Goal: Use online tool/utility: Utilize a website feature to perform a specific function

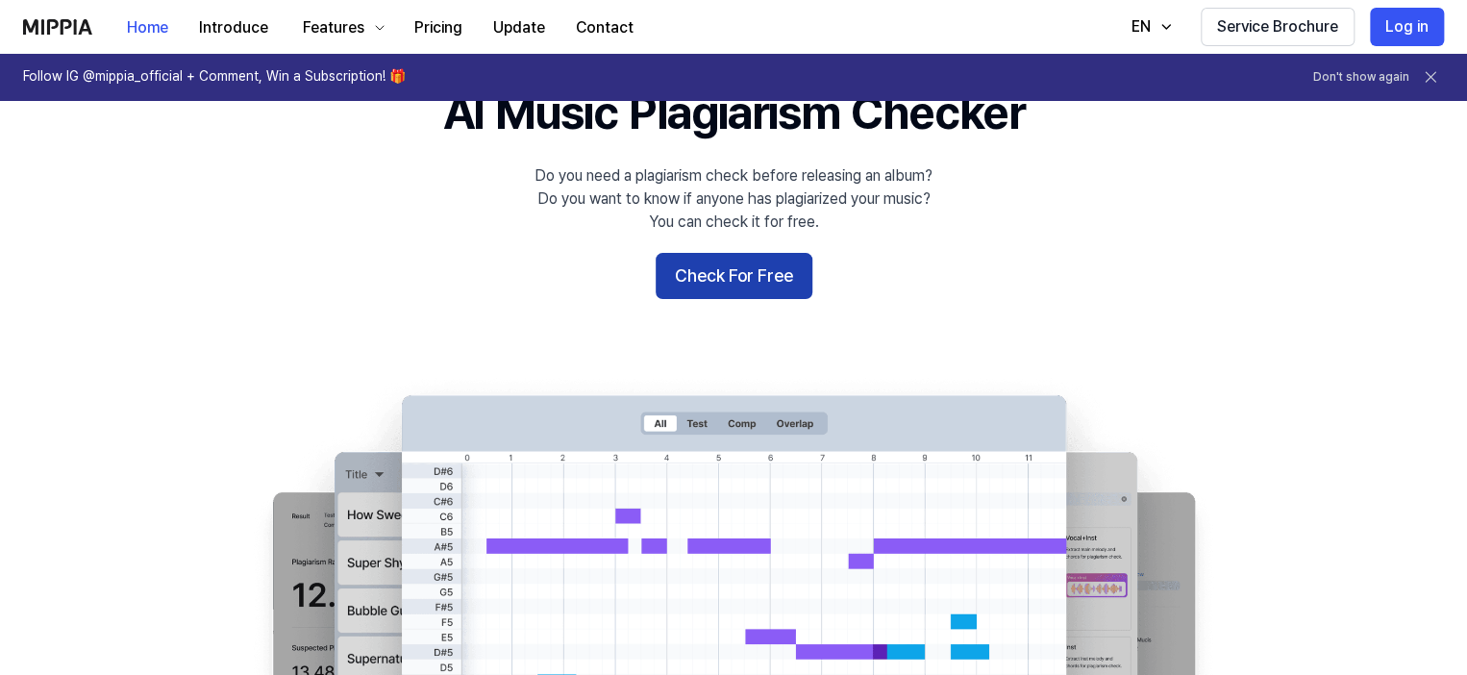
click at [739, 282] on button "Check For Free" at bounding box center [734, 276] width 157 height 46
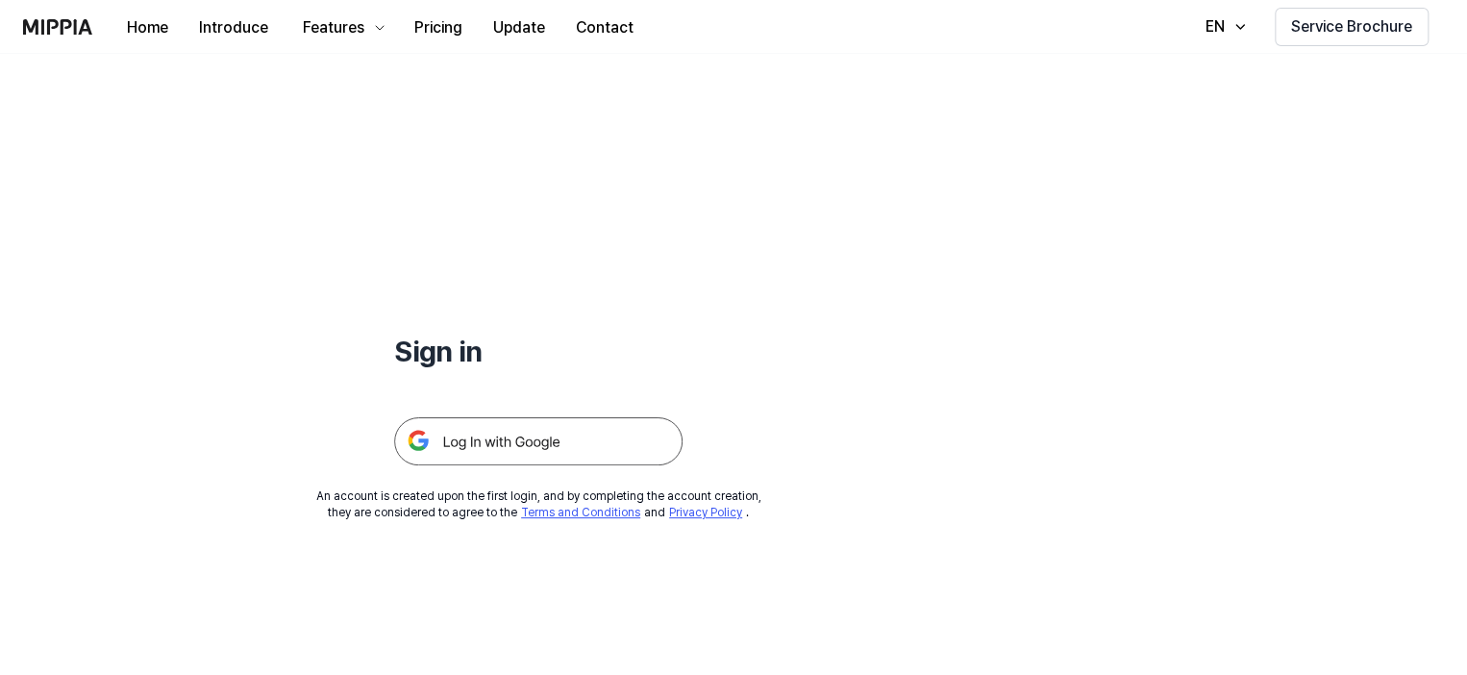
click at [548, 448] on img at bounding box center [538, 441] width 288 height 48
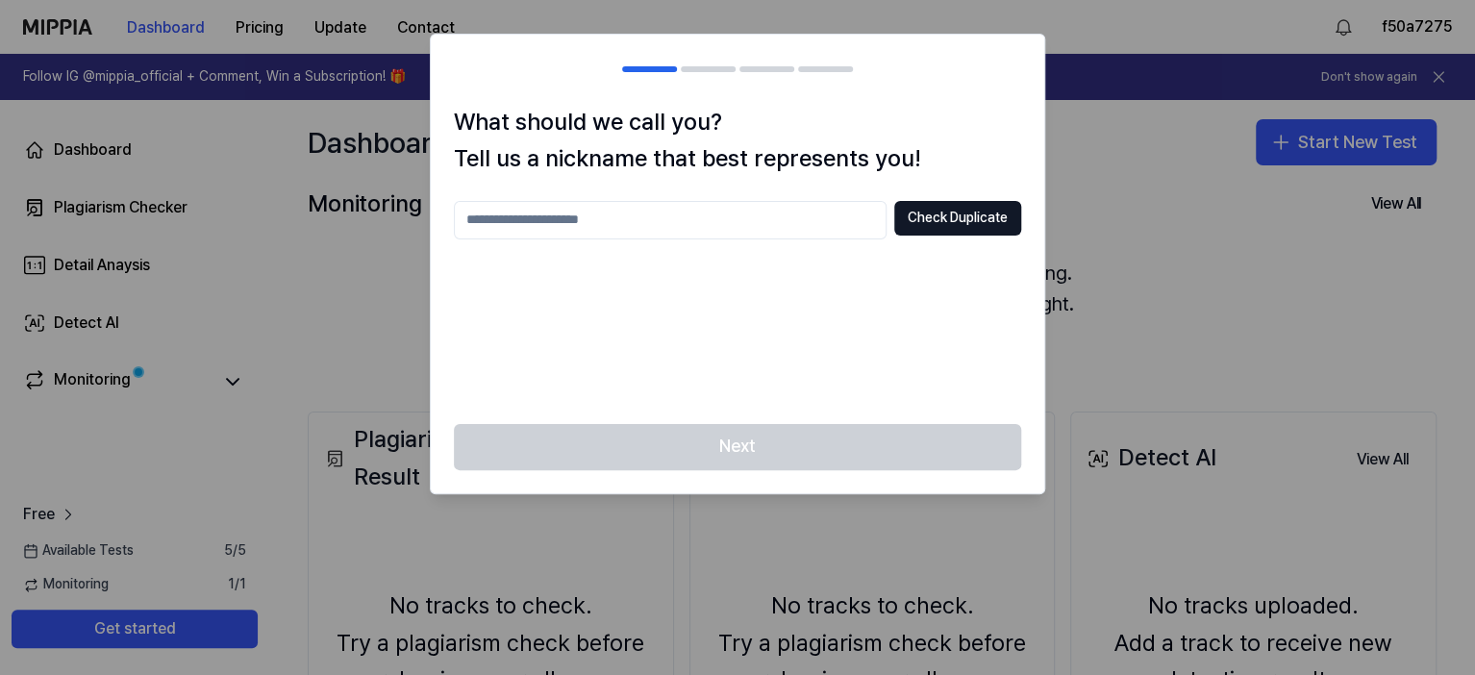
click at [657, 221] on input "text" at bounding box center [670, 220] width 433 height 38
type input "****"
click at [934, 211] on button "Check Duplicate" at bounding box center [957, 218] width 127 height 35
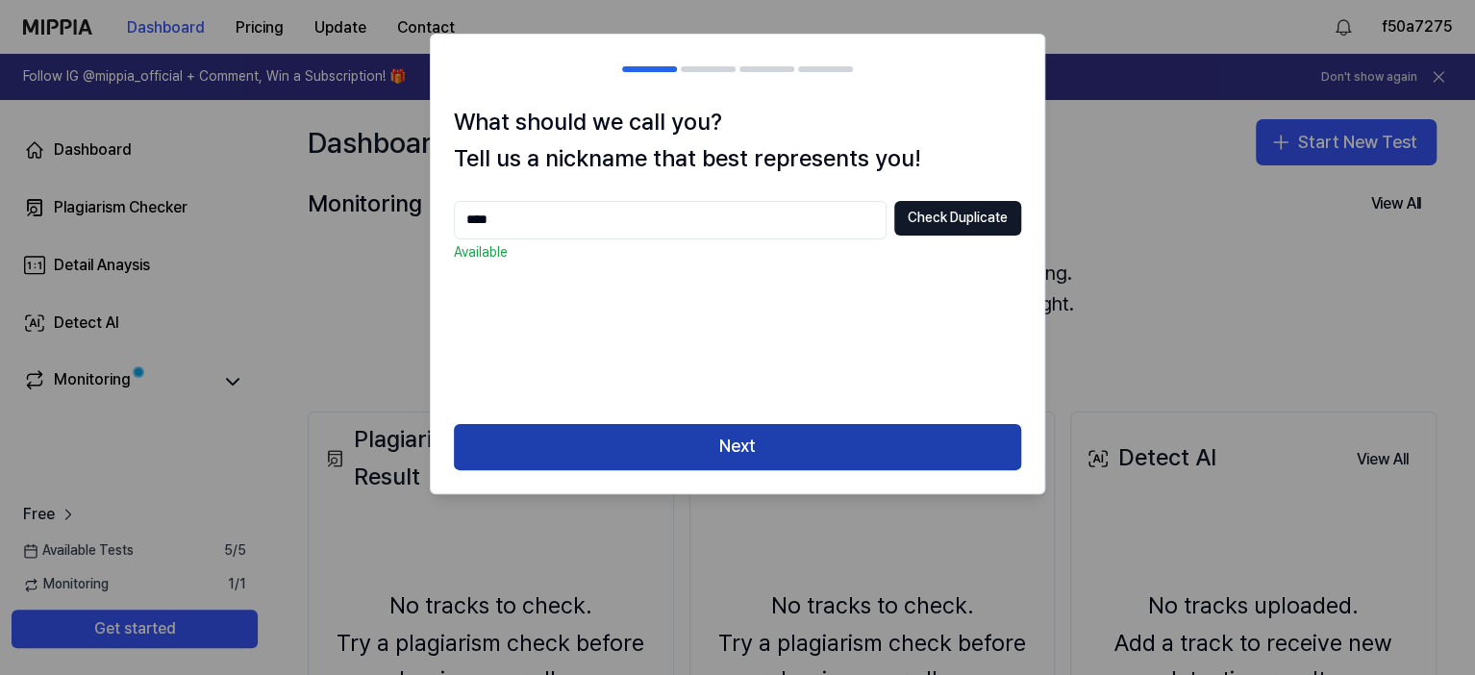
click at [727, 456] on button "Next" at bounding box center [737, 447] width 567 height 46
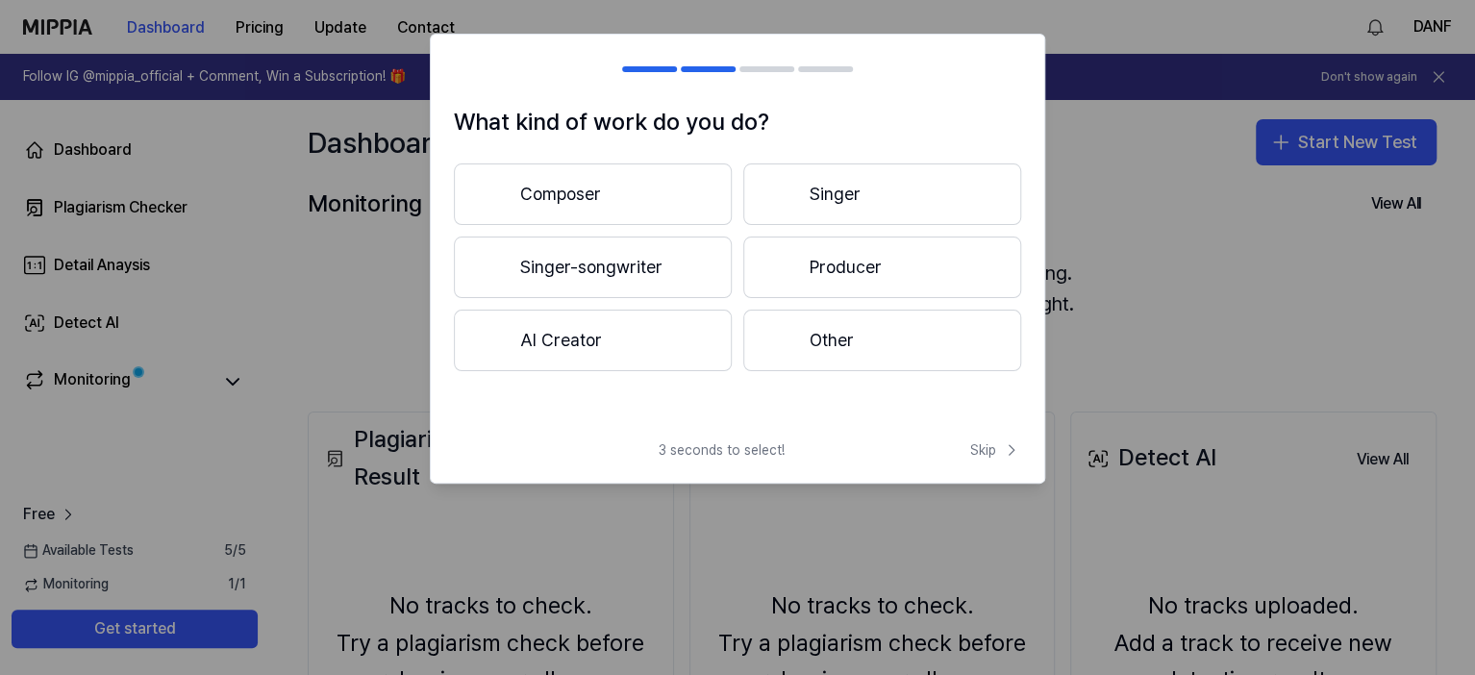
click at [591, 195] on button "Composer" at bounding box center [593, 194] width 278 height 62
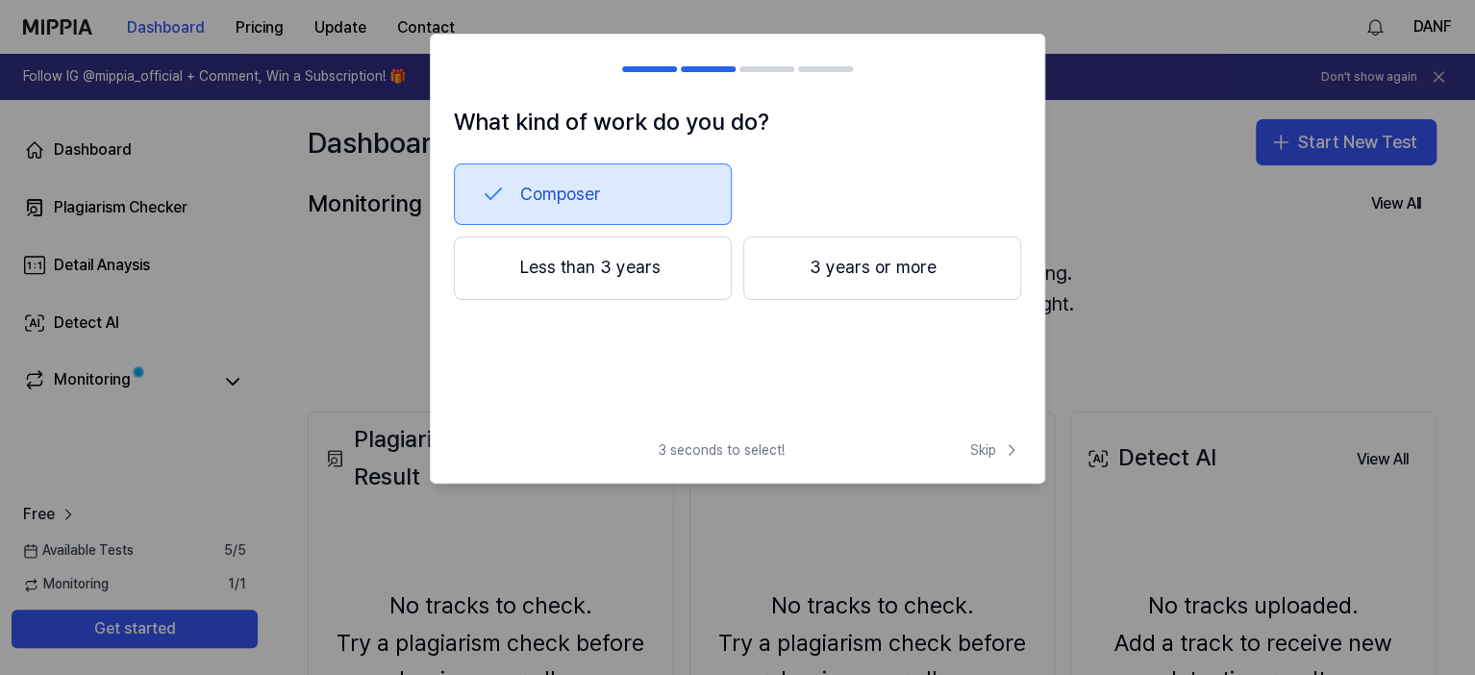
click at [845, 266] on button "3 years or more" at bounding box center [882, 267] width 278 height 63
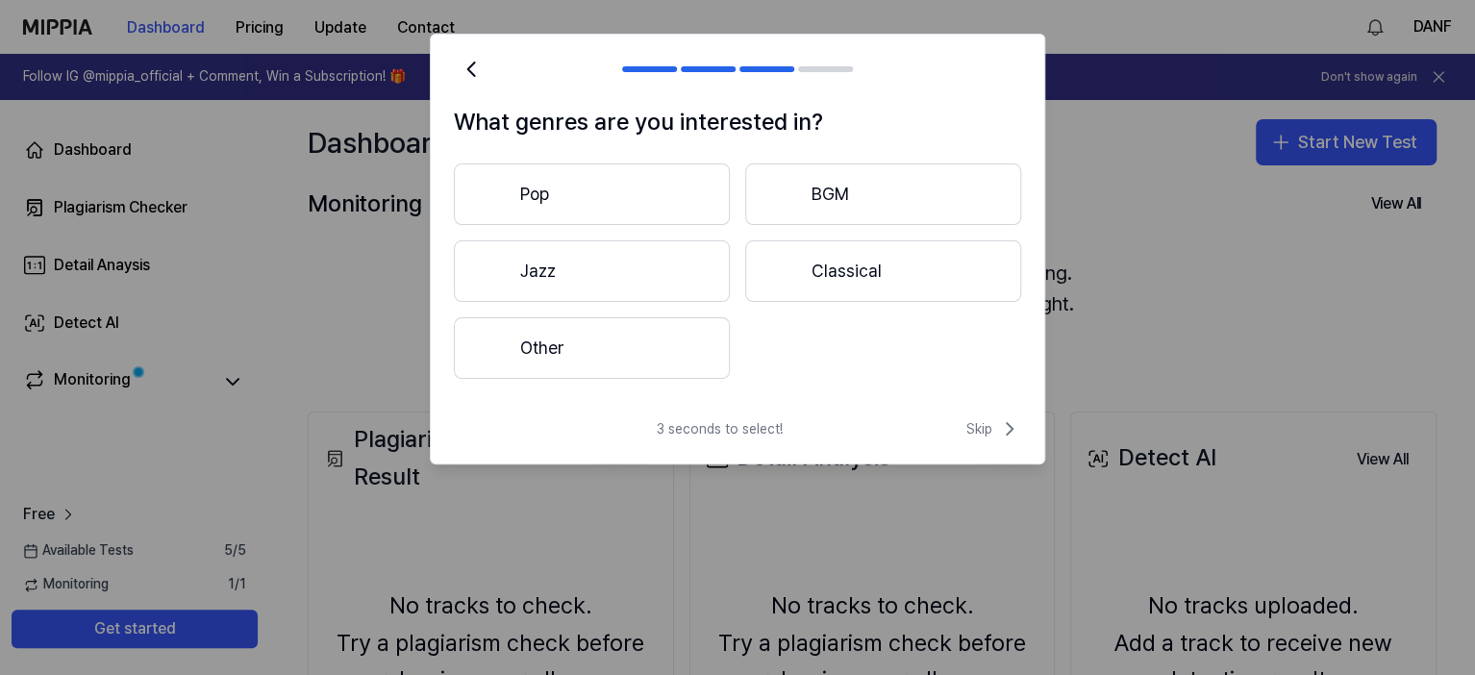
click at [660, 199] on button "Pop" at bounding box center [592, 194] width 276 height 62
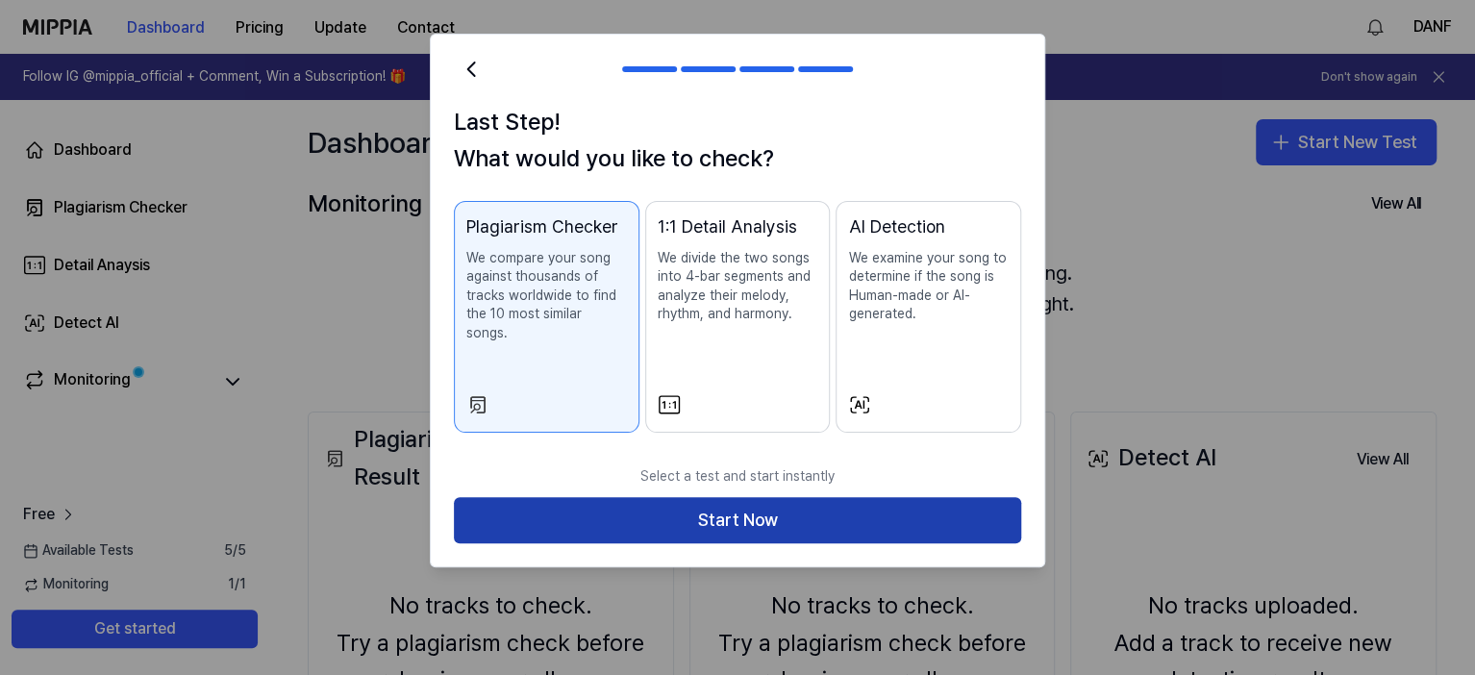
click at [700, 507] on button "Start Now" at bounding box center [737, 520] width 567 height 46
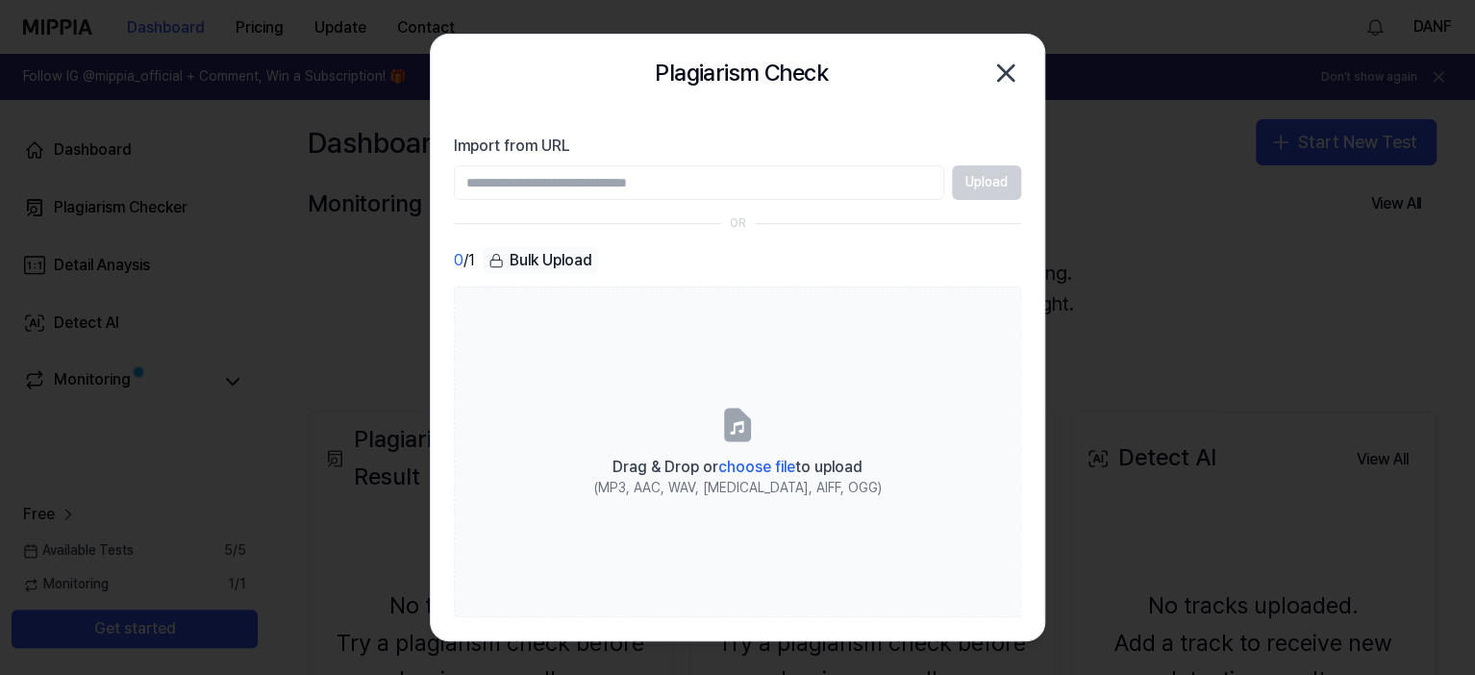
click at [838, 185] on input "Import from URL" at bounding box center [699, 182] width 490 height 35
click at [955, 268] on div "0 / 1 Bulk Upload" at bounding box center [737, 261] width 567 height 28
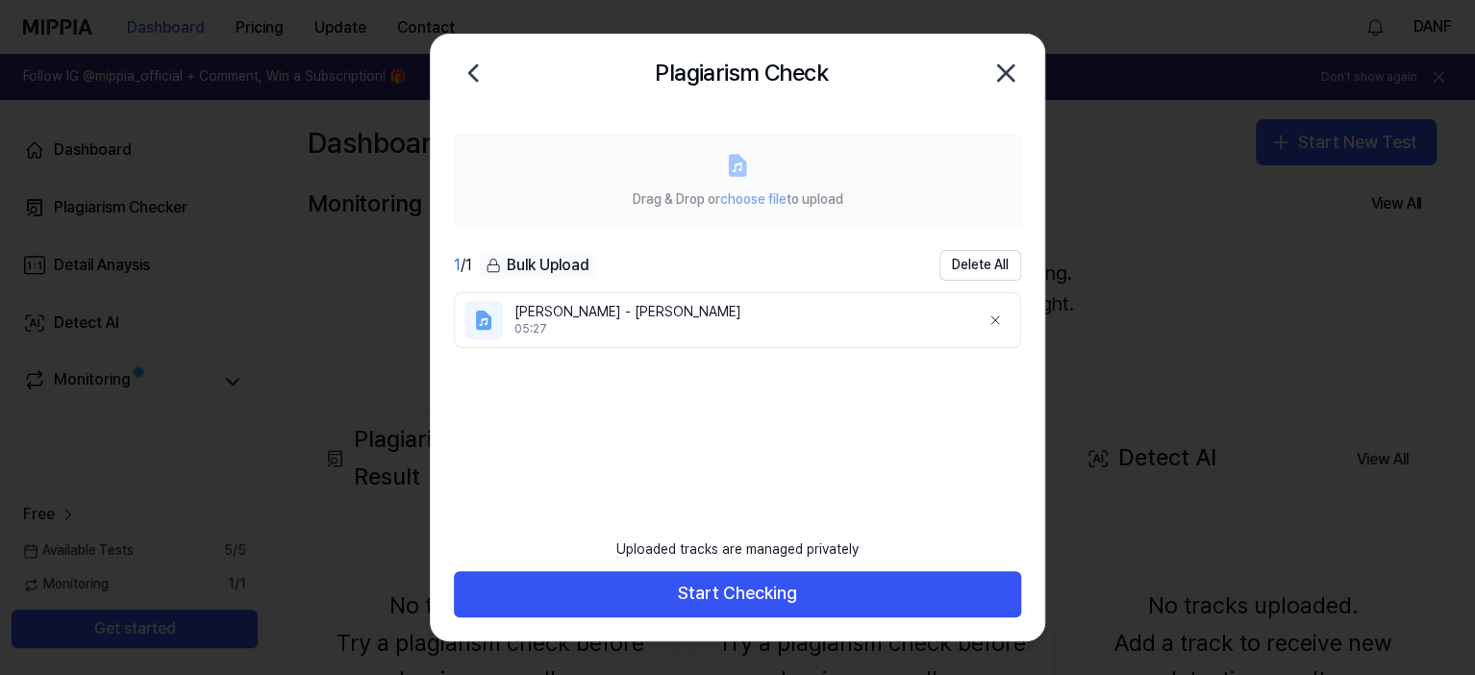
click at [734, 192] on span "choose file" at bounding box center [753, 198] width 66 height 15
click at [633, 189] on div "Drag & Drop or choose file to upload" at bounding box center [738, 198] width 211 height 23
click at [988, 262] on button "Delete All" at bounding box center [980, 265] width 82 height 31
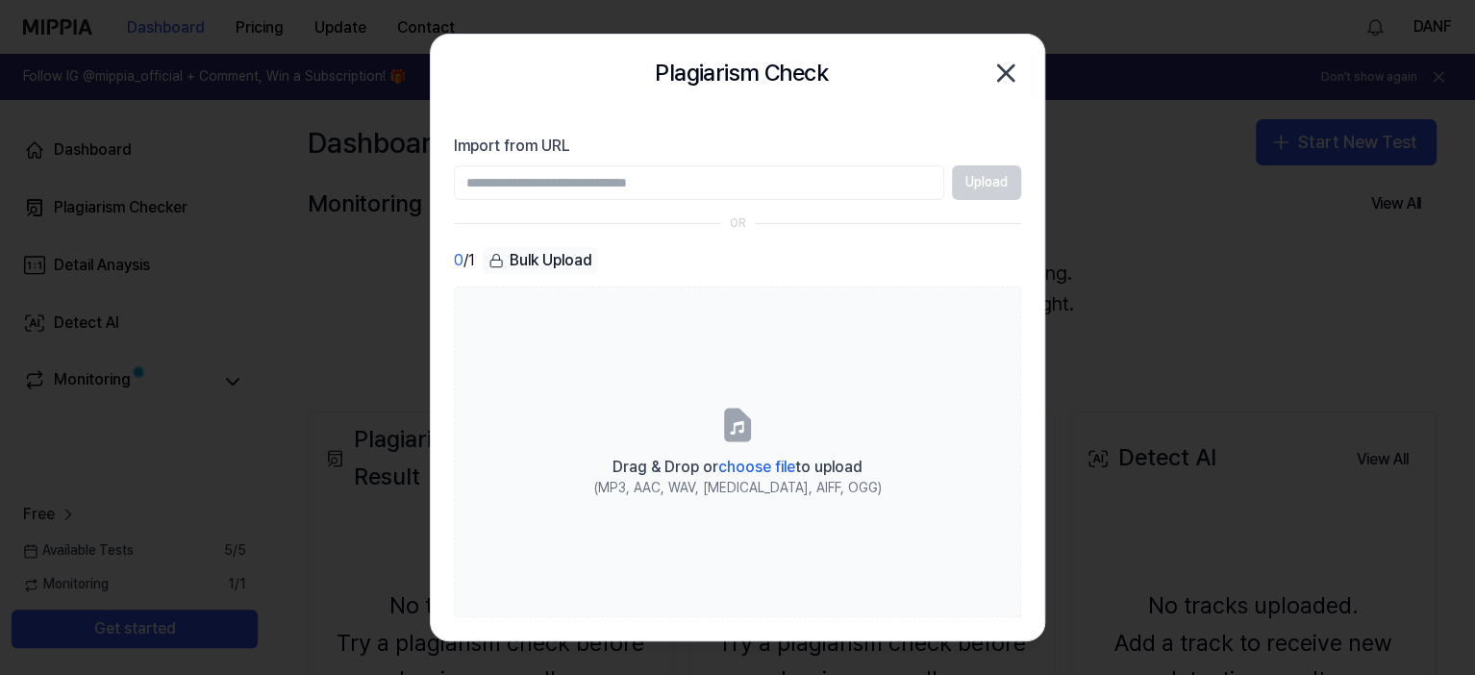
click at [696, 190] on input "Import from URL" at bounding box center [699, 182] width 490 height 35
paste input "**********"
type input "**********"
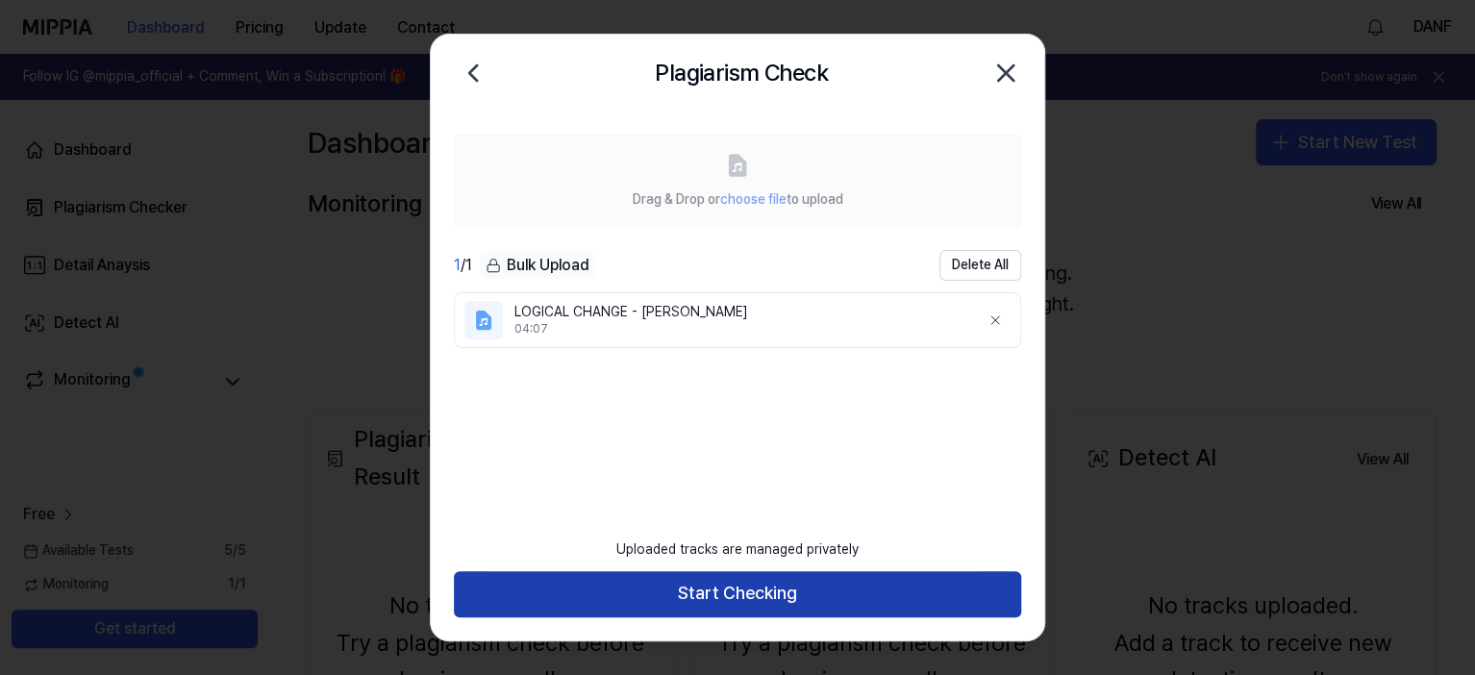
click at [761, 603] on button "Start Checking" at bounding box center [737, 594] width 567 height 46
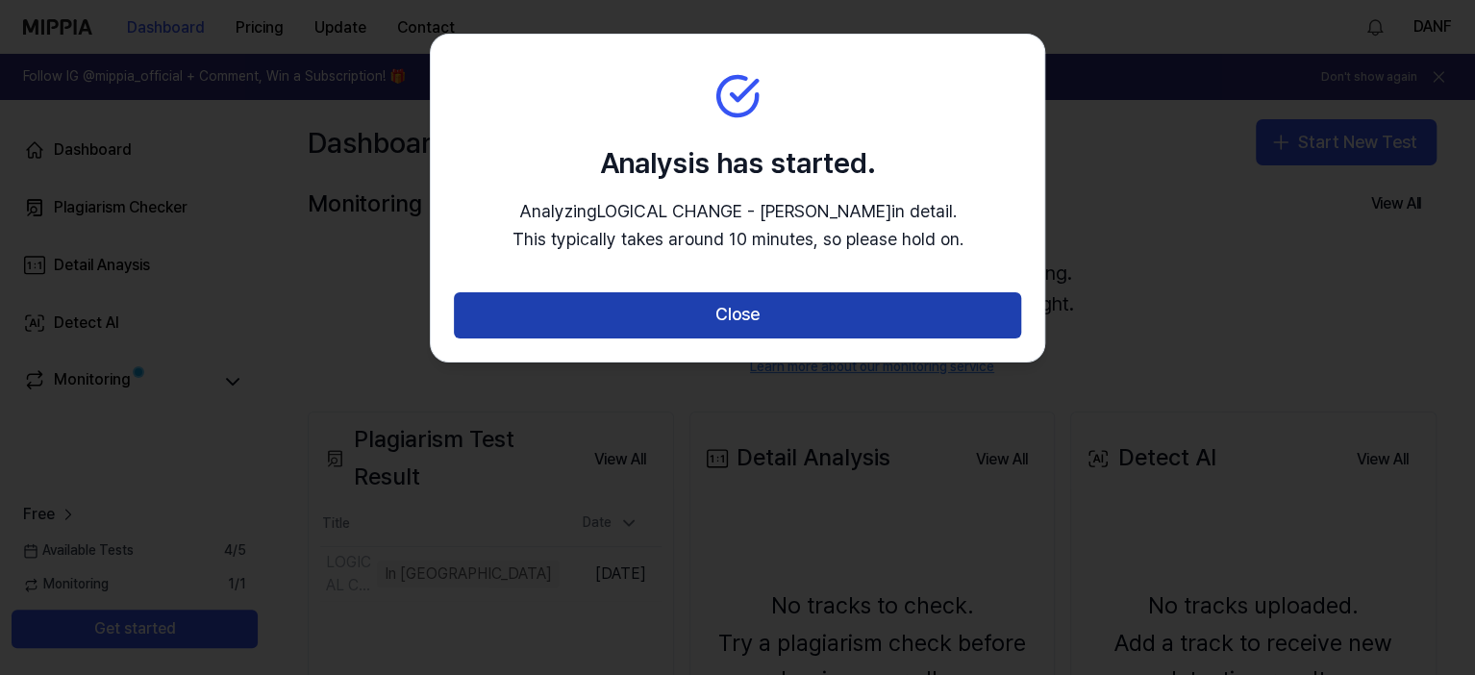
click at [739, 313] on button "Close" at bounding box center [737, 315] width 567 height 46
